Goal: Task Accomplishment & Management: Use online tool/utility

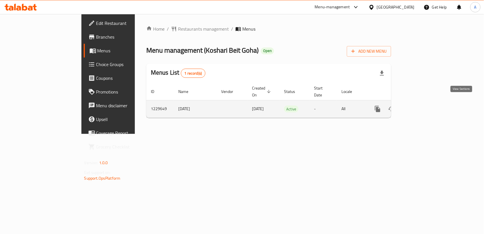
click at [425, 102] on link "enhanced table" at bounding box center [419, 109] width 14 height 14
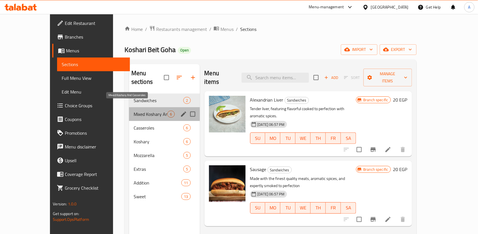
click at [134, 110] on span "Mixed Koshary And Casseroles" at bounding box center [151, 113] width 34 height 7
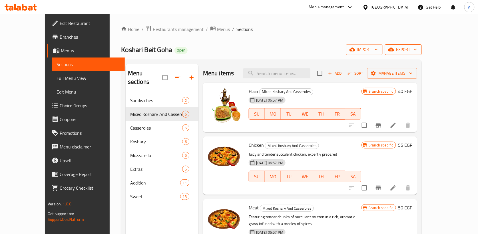
click at [417, 47] on span "export" at bounding box center [403, 49] width 28 height 7
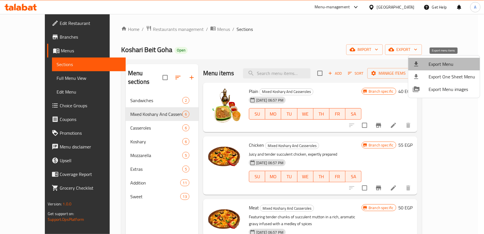
click at [452, 63] on span "Export Menu" at bounding box center [451, 64] width 47 height 7
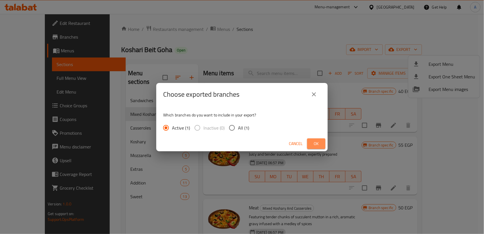
click at [310, 140] on button "Ok" at bounding box center [316, 143] width 18 height 11
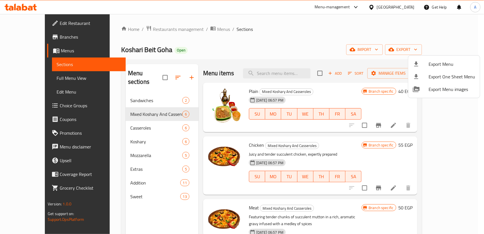
click at [470, 182] on div at bounding box center [242, 117] width 484 height 234
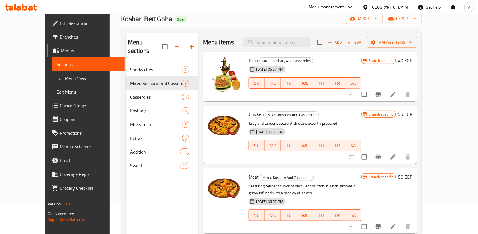
scroll to position [22, 0]
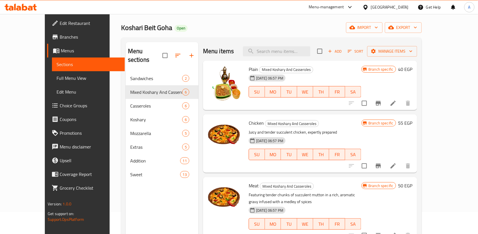
click at [353, 7] on icon at bounding box center [350, 7] width 7 height 7
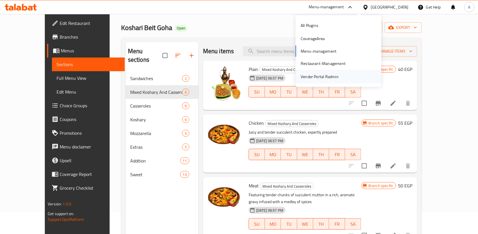
click at [340, 75] on div "Vendor Portal Radmin" at bounding box center [319, 76] width 47 height 13
